Goal: Information Seeking & Learning: Learn about a topic

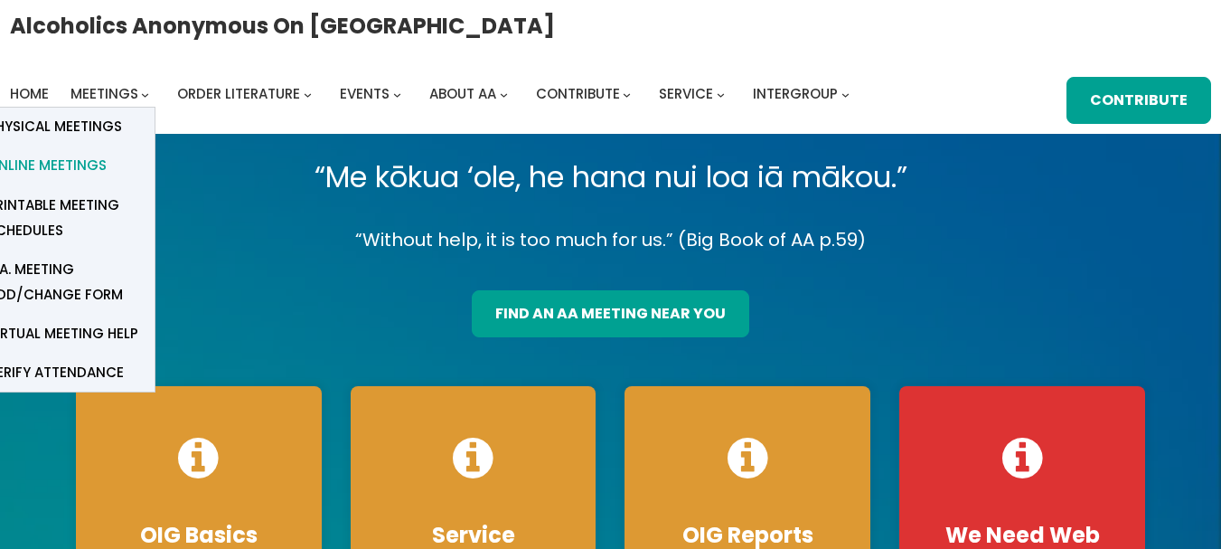
click at [92, 168] on span "Online Meetings" at bounding box center [46, 165] width 119 height 25
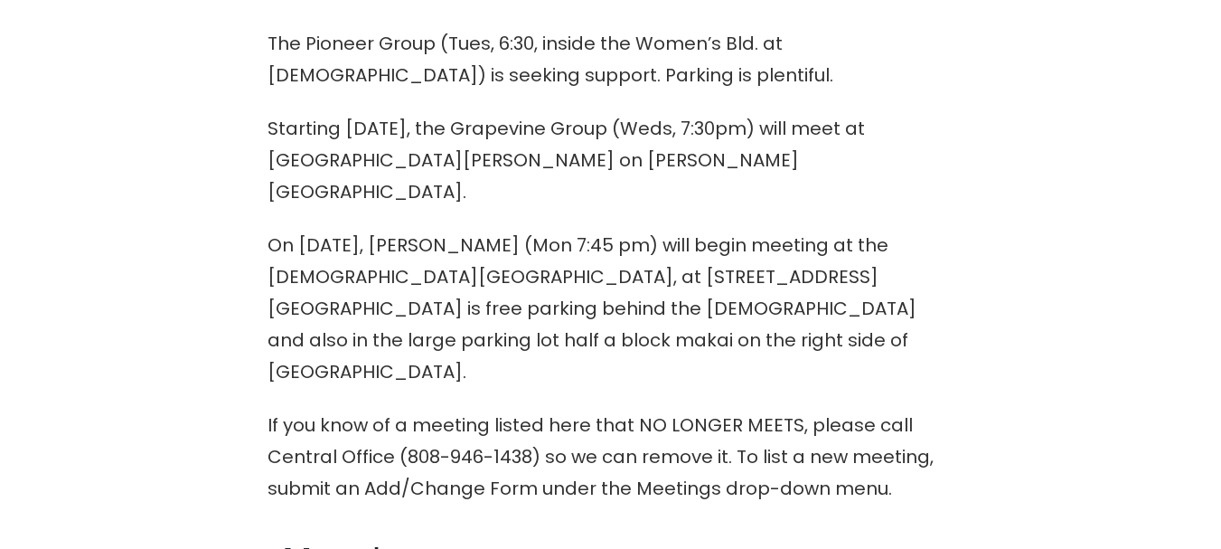
scroll to position [960, 0]
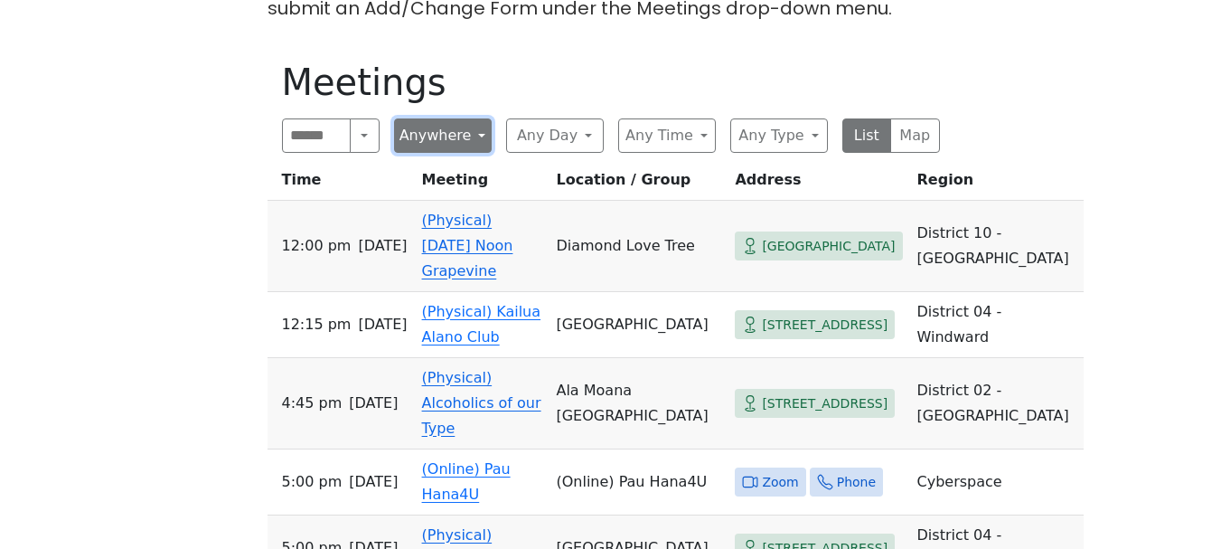
click at [465, 118] on button "Anywhere" at bounding box center [443, 135] width 98 height 34
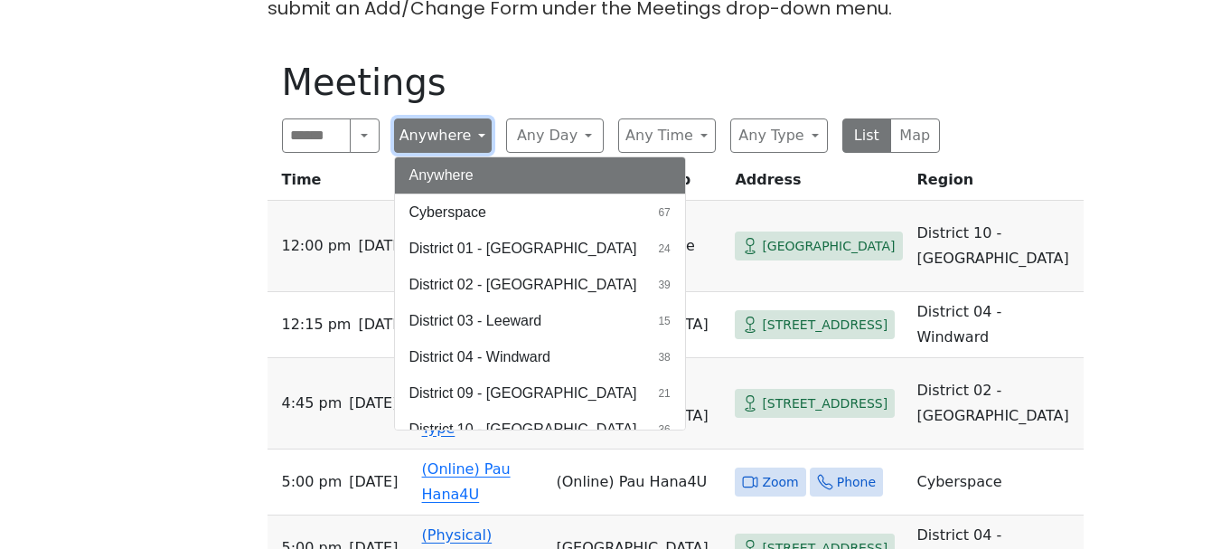
click at [446, 118] on button "Anywhere" at bounding box center [443, 135] width 98 height 34
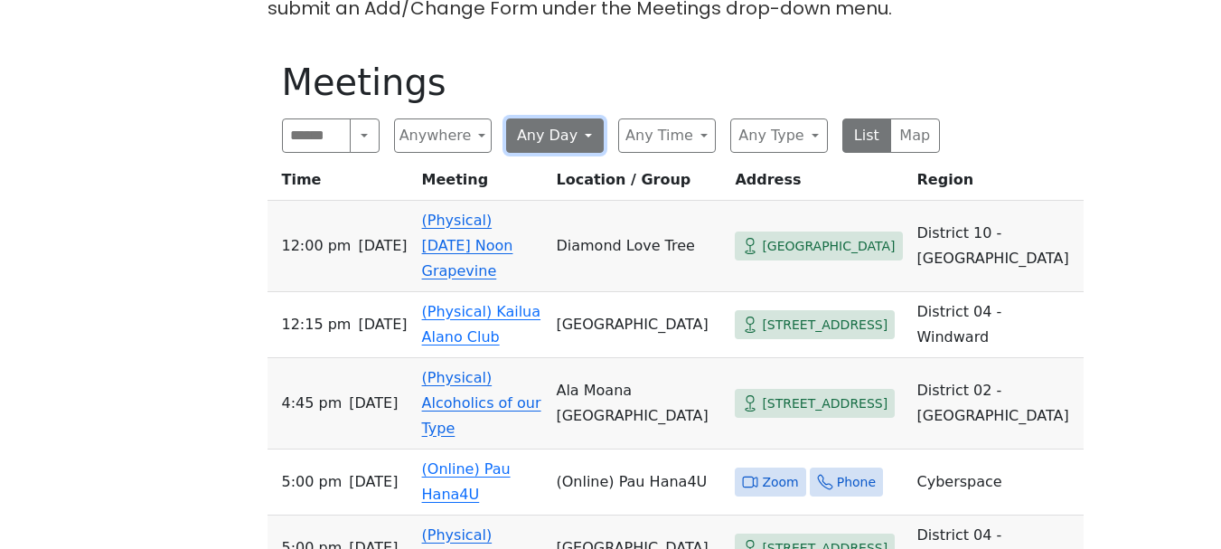
click at [572, 118] on button "Any Day" at bounding box center [555, 135] width 98 height 34
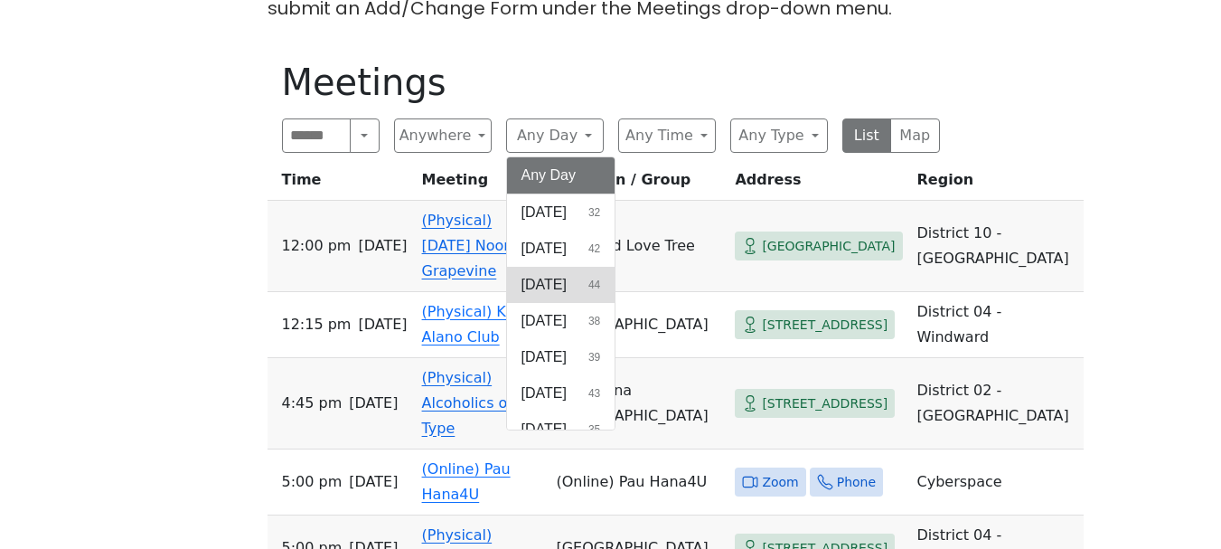
click at [558, 274] on span "Tuesday" at bounding box center [544, 285] width 45 height 22
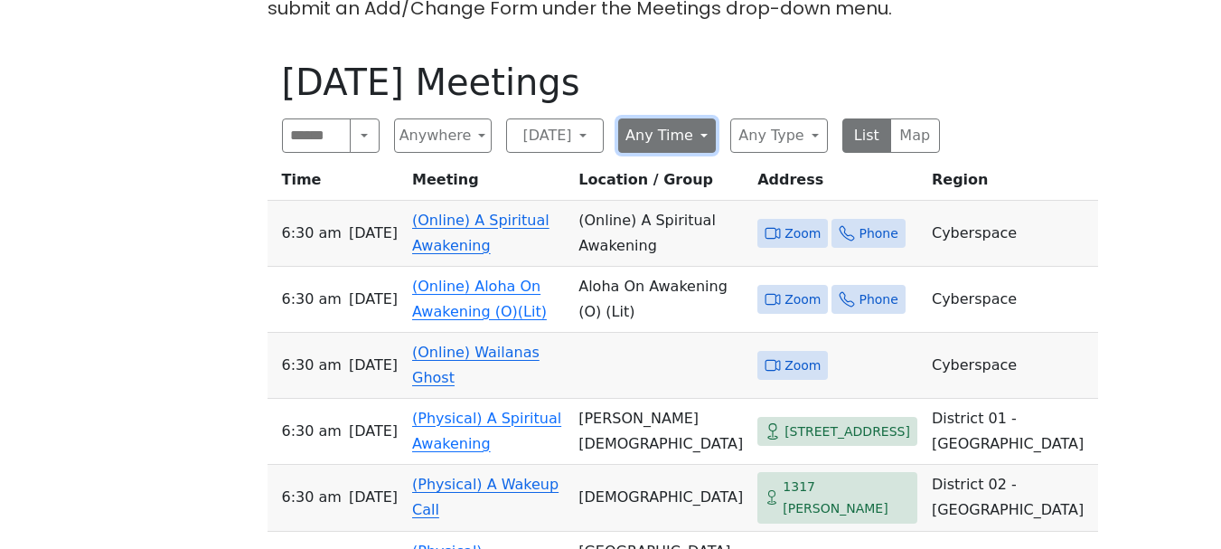
click at [691, 118] on button "Any Time" at bounding box center [667, 135] width 98 height 34
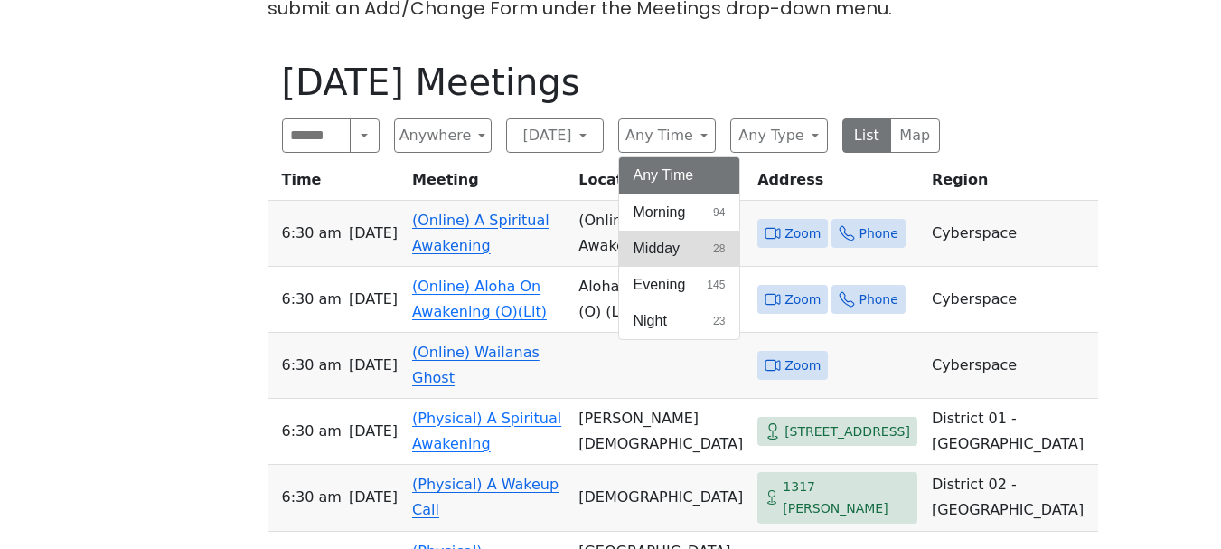
click at [678, 238] on span "Midday" at bounding box center [657, 249] width 47 height 22
